Goal: Task Accomplishment & Management: Complete application form

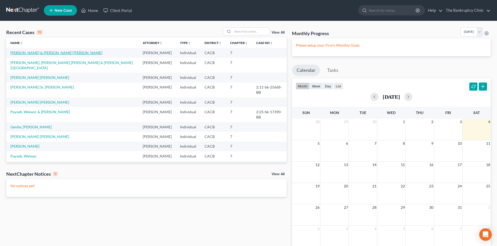
click at [72, 53] on link "[PERSON_NAME] & [PERSON_NAME] [PERSON_NAME]" at bounding box center [56, 53] width 92 height 4
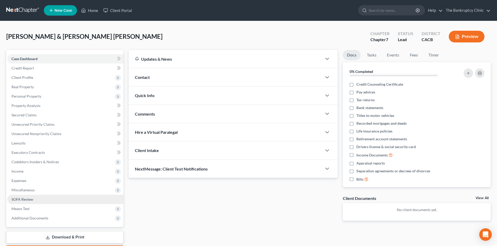
click at [17, 199] on span "SOFA Review" at bounding box center [22, 199] width 22 height 4
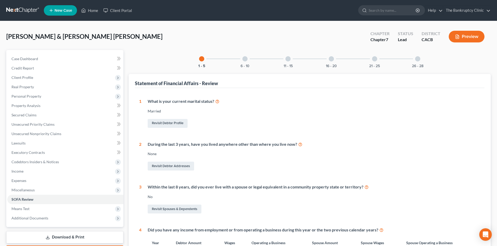
click at [288, 59] on div at bounding box center [287, 58] width 5 height 5
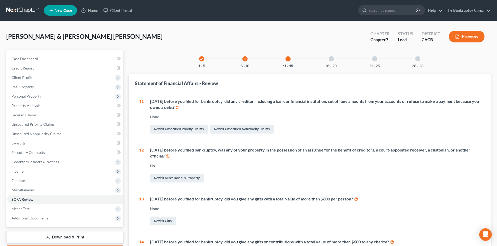
click at [289, 61] on div at bounding box center [287, 58] width 5 height 5
click at [331, 59] on div at bounding box center [331, 58] width 5 height 5
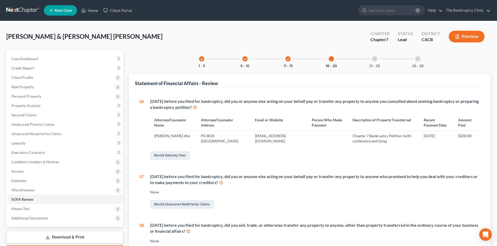
click at [202, 60] on icon "check" at bounding box center [202, 59] width 4 height 4
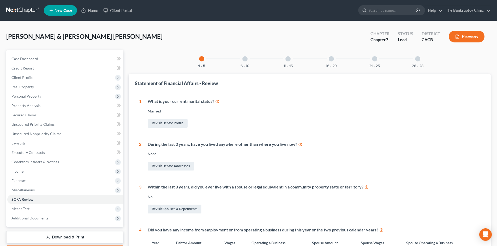
click at [243, 58] on div at bounding box center [244, 58] width 5 height 5
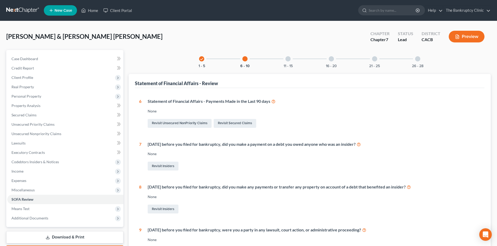
click at [288, 58] on div at bounding box center [287, 58] width 5 height 5
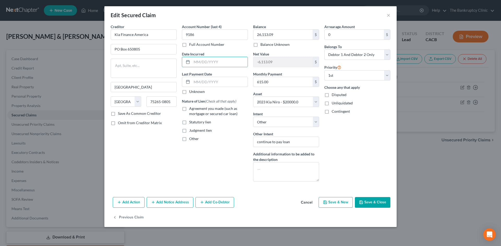
select select "45"
select select "10"
select select "4"
select select "2"
select select "0"
